Goal: Contribute content

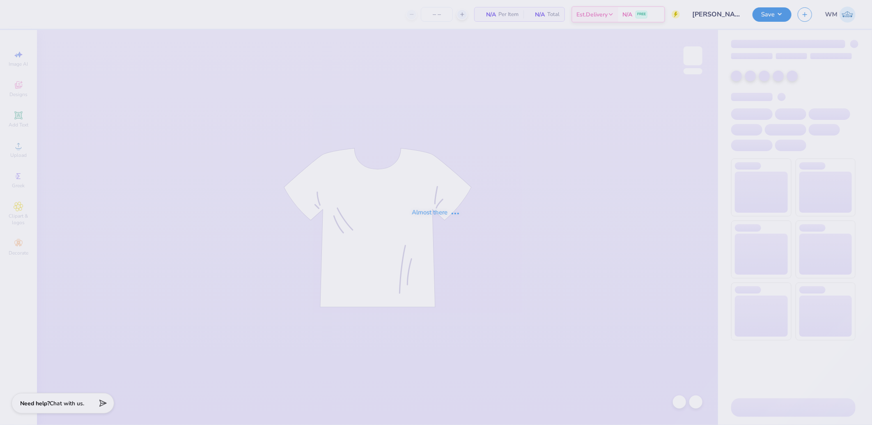
type input "150"
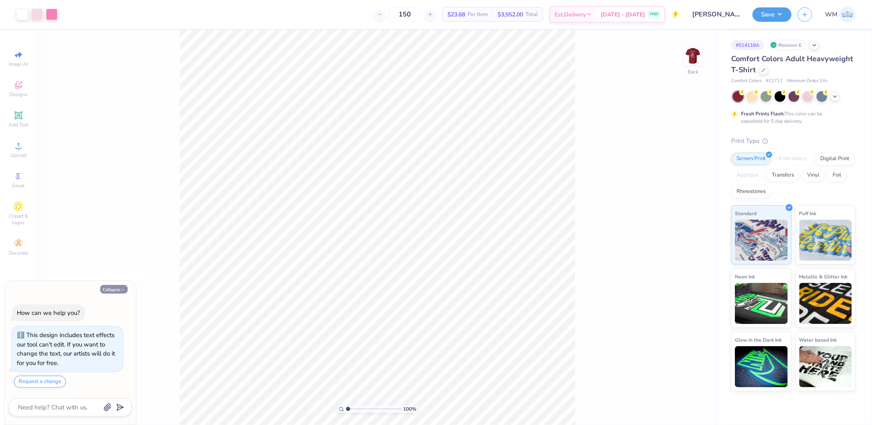
click at [111, 288] on button "Collapse" at bounding box center [114, 289] width 28 height 9
type textarea "x"
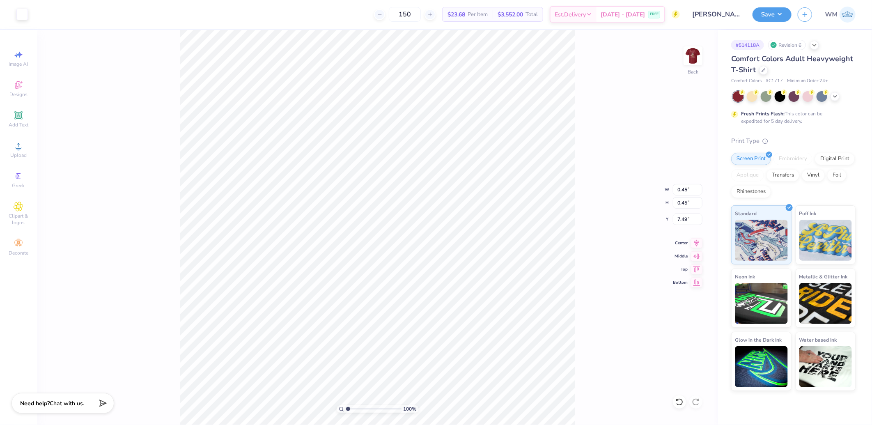
click at [696, 60] on img at bounding box center [693, 56] width 16 height 16
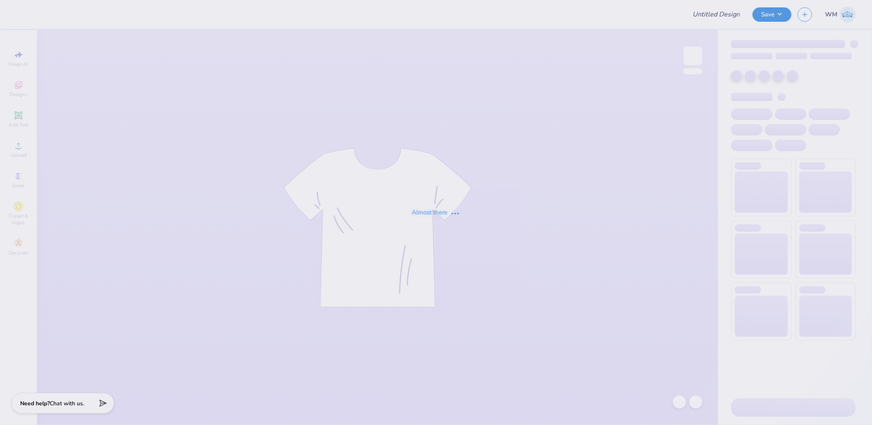
type input "[PERSON_NAME] : [US_STATE][GEOGRAPHIC_DATA]"
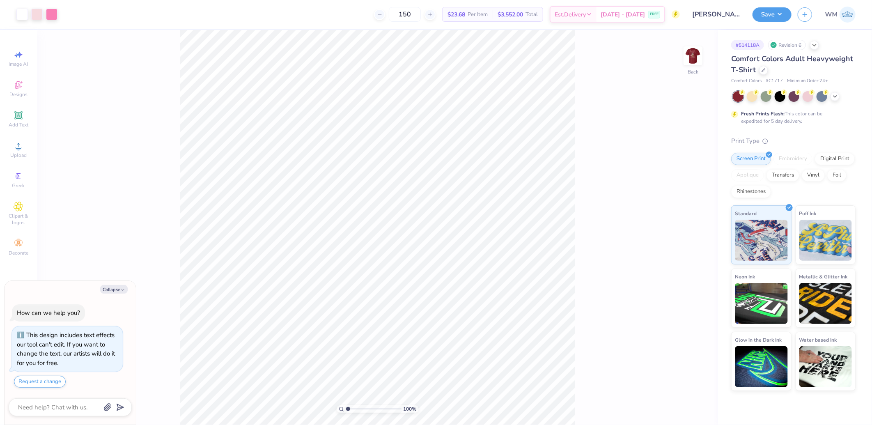
type textarea "x"
